Goal: Browse casually

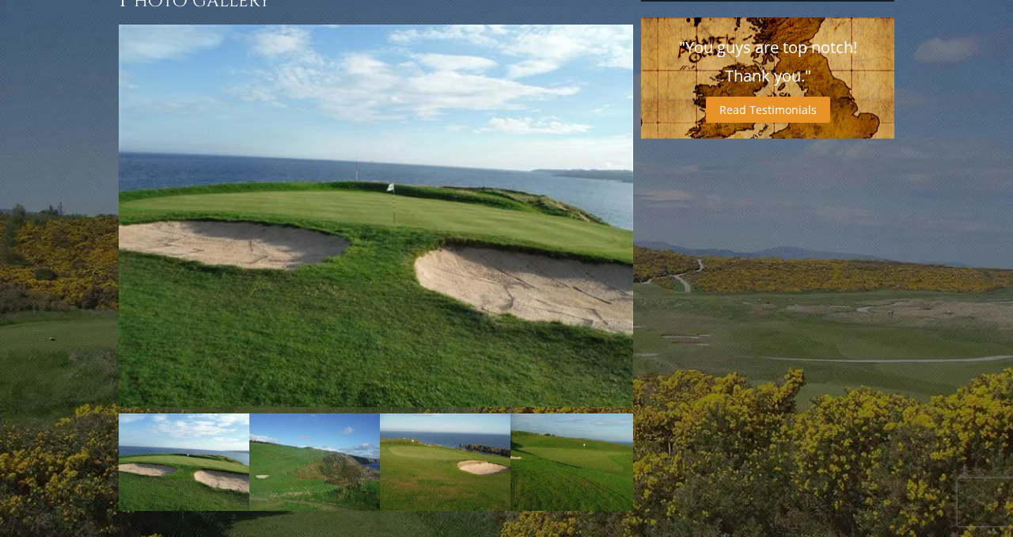
scroll to position [1156, 0]
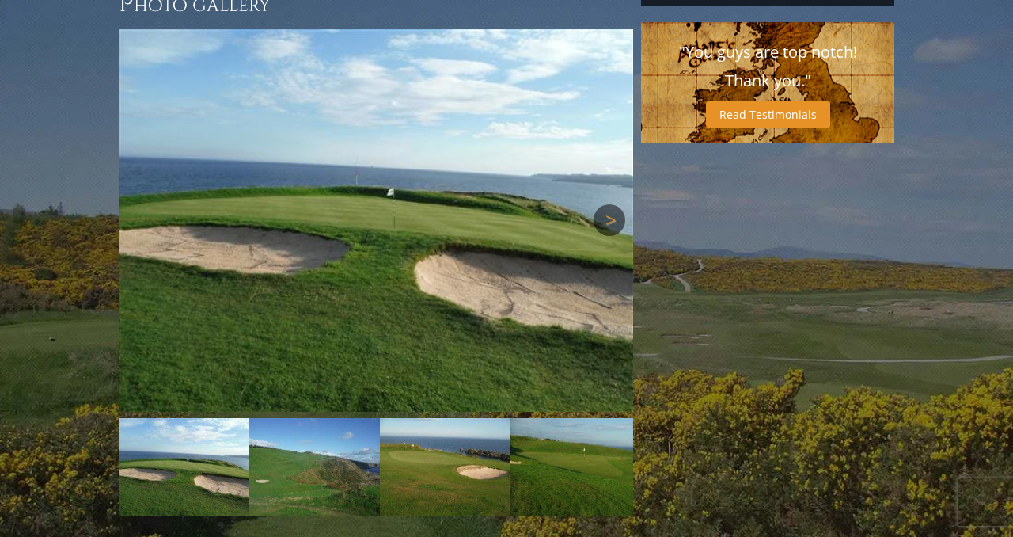
click at [616, 204] on link "Next" at bounding box center [610, 220] width 32 height 32
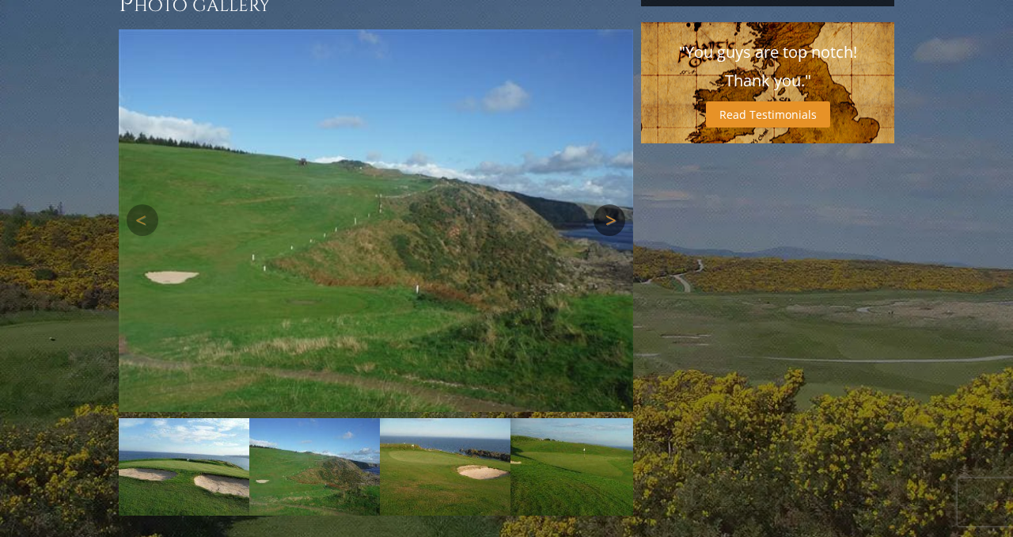
click at [616, 204] on link "Next" at bounding box center [610, 220] width 32 height 32
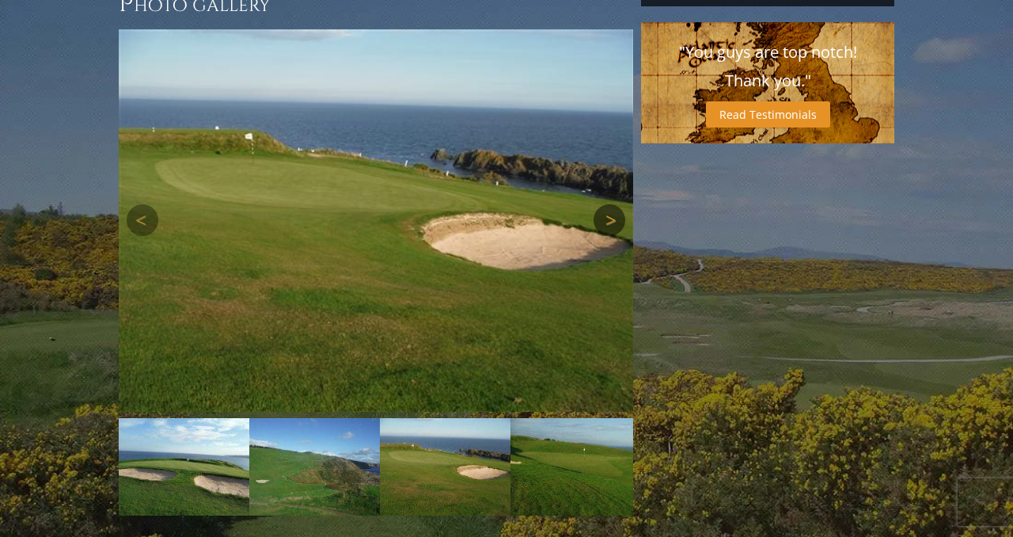
click at [616, 204] on link "Next" at bounding box center [610, 220] width 32 height 32
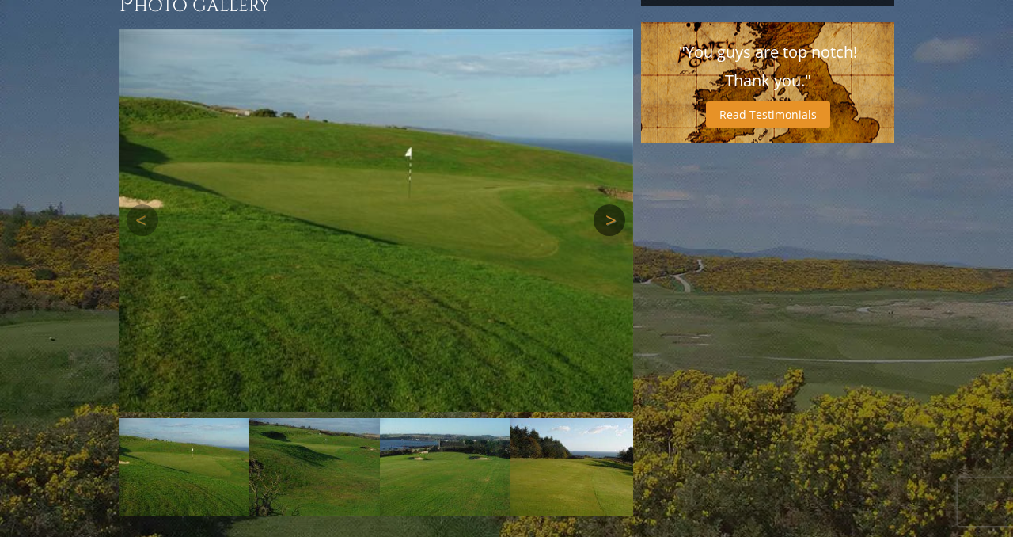
click at [616, 204] on link "Next" at bounding box center [610, 220] width 32 height 32
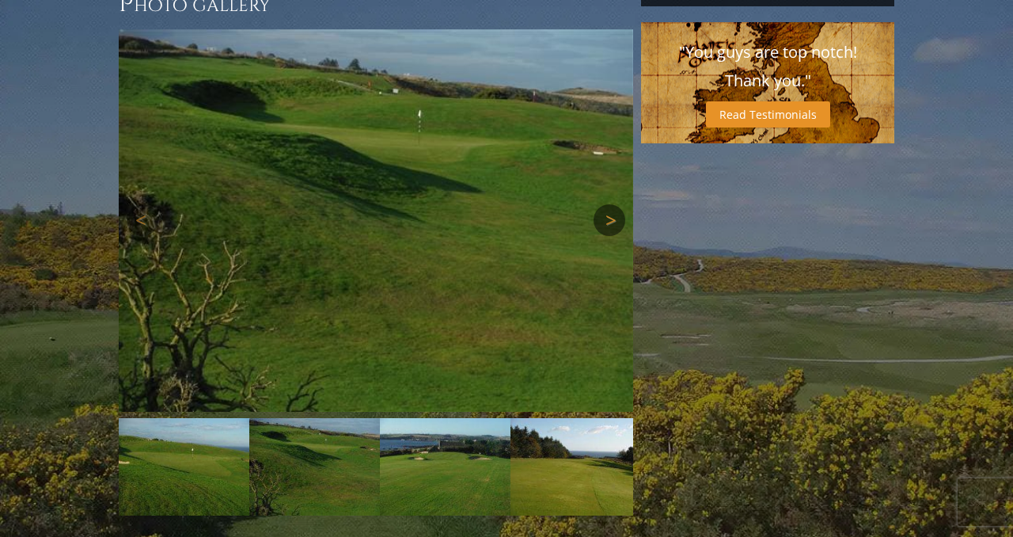
click at [616, 204] on link "Next" at bounding box center [610, 220] width 32 height 32
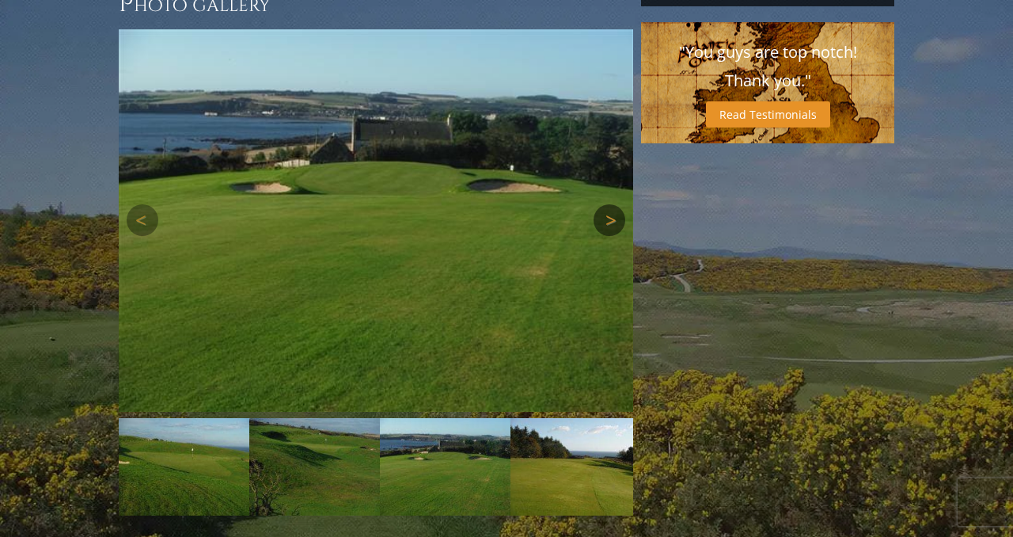
click at [616, 204] on link "Next" at bounding box center [610, 220] width 32 height 32
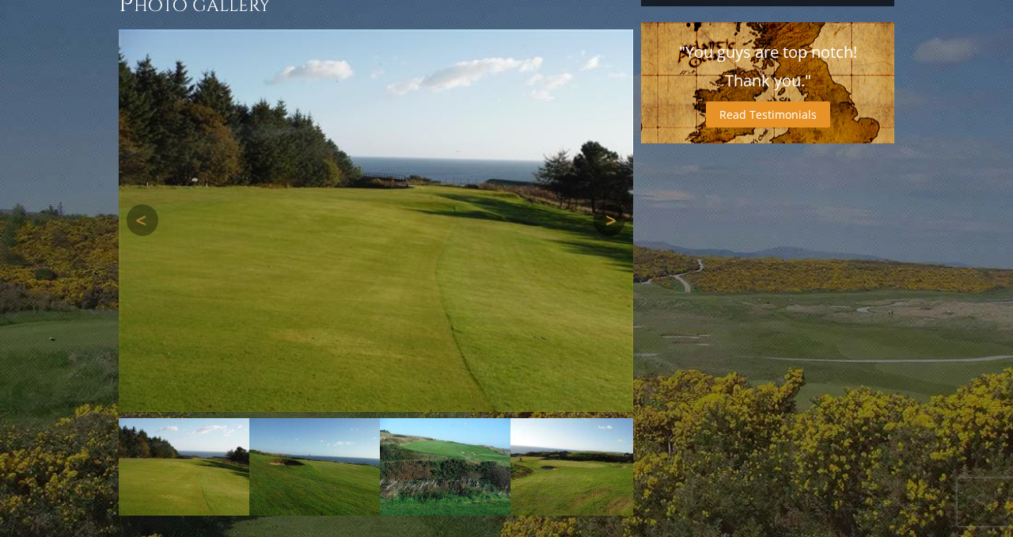
click at [616, 204] on link "Next" at bounding box center [610, 220] width 32 height 32
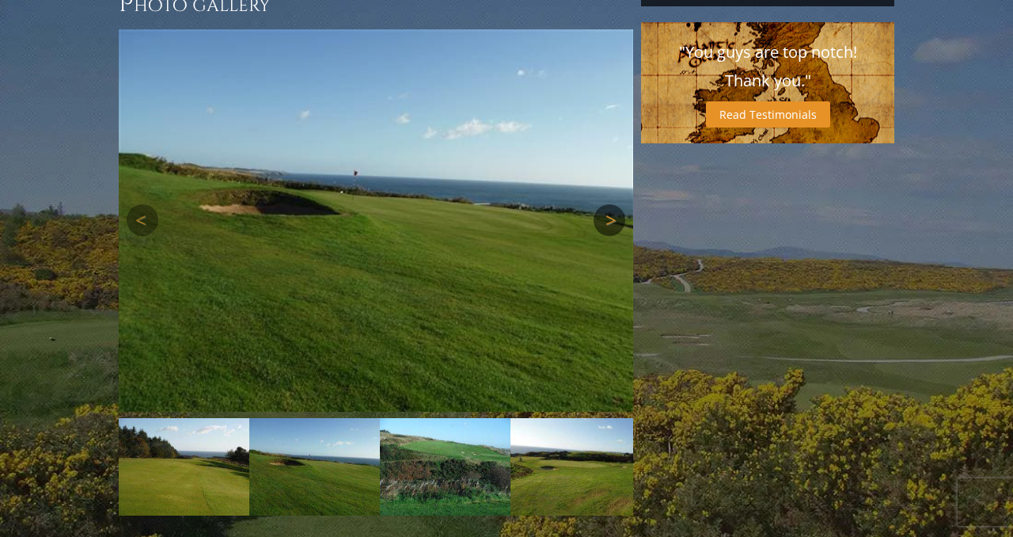
click at [616, 204] on link "Next" at bounding box center [610, 220] width 32 height 32
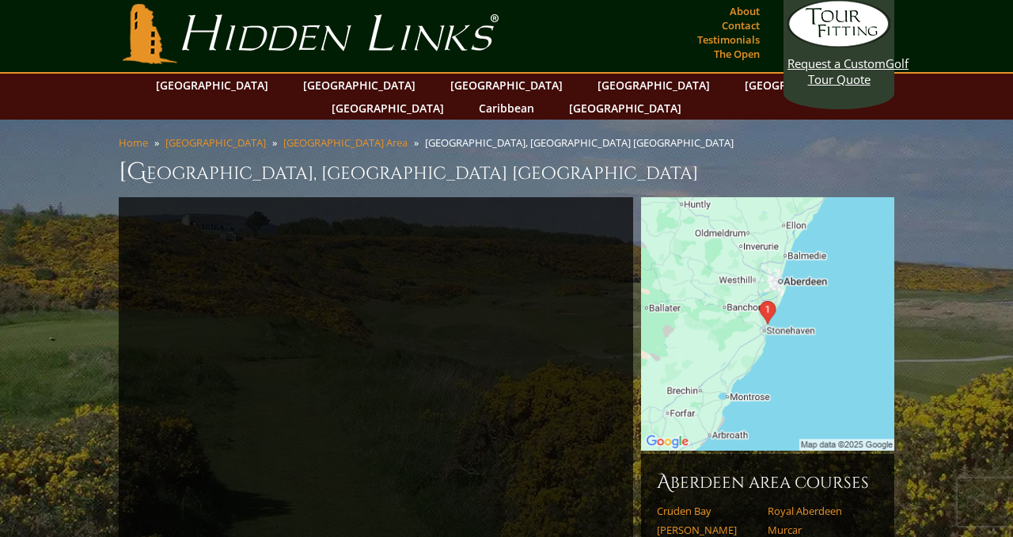
scroll to position [0, 0]
